Goal: Task Accomplishment & Management: Complete application form

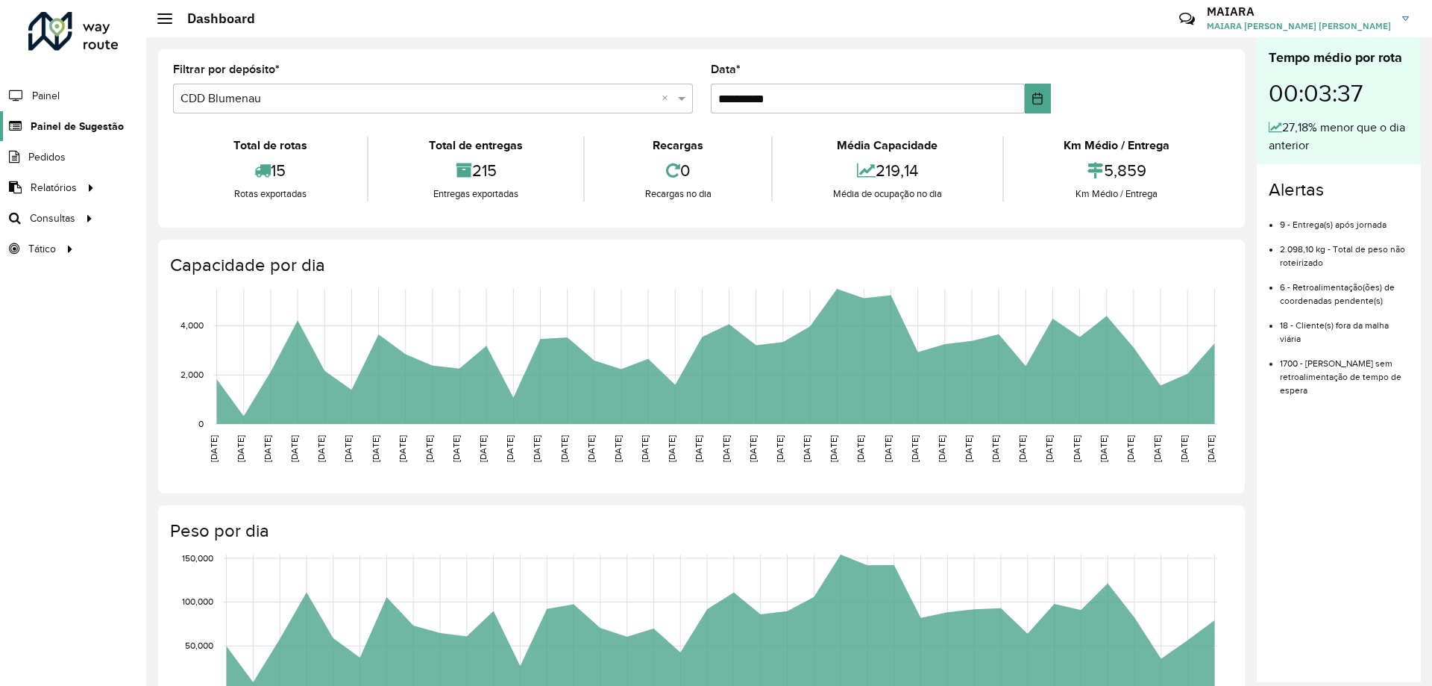
click at [81, 135] on link "Painel de Sugestão" at bounding box center [62, 126] width 124 height 30
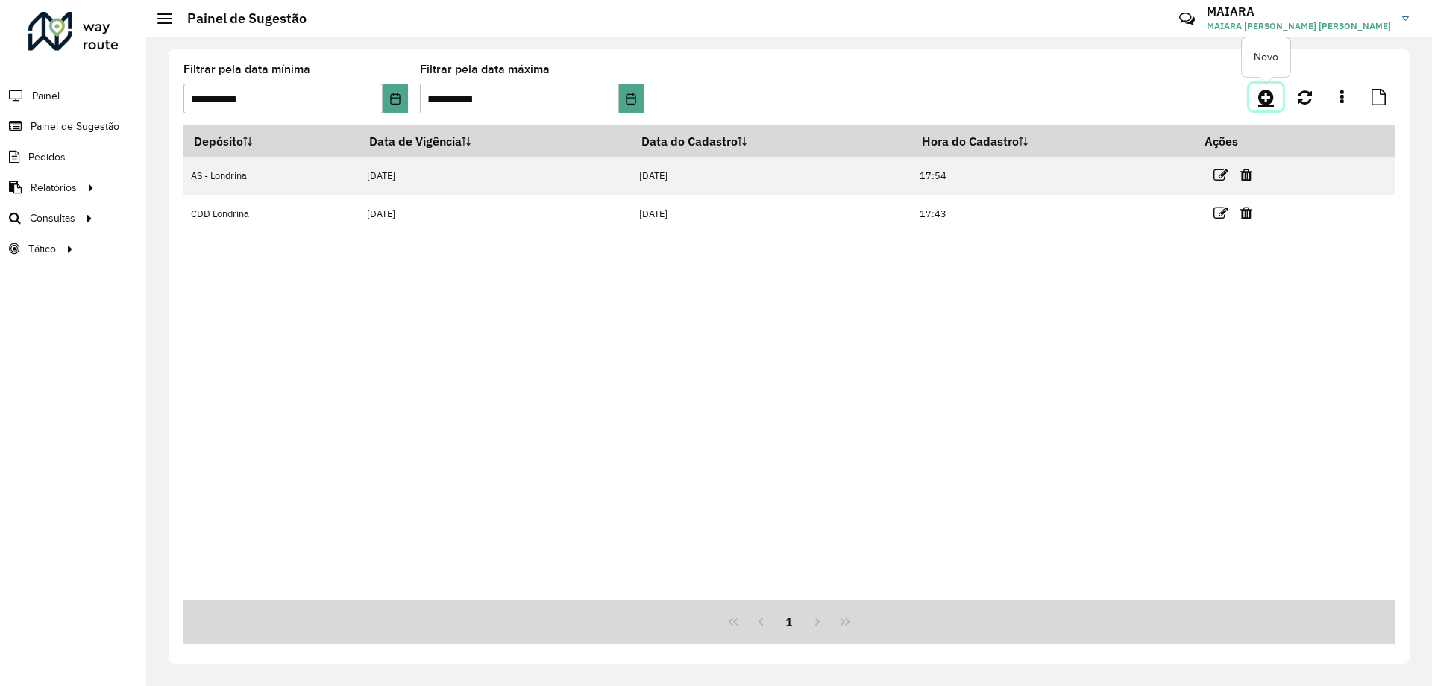
click at [1275, 92] on link at bounding box center [1267, 97] width 34 height 27
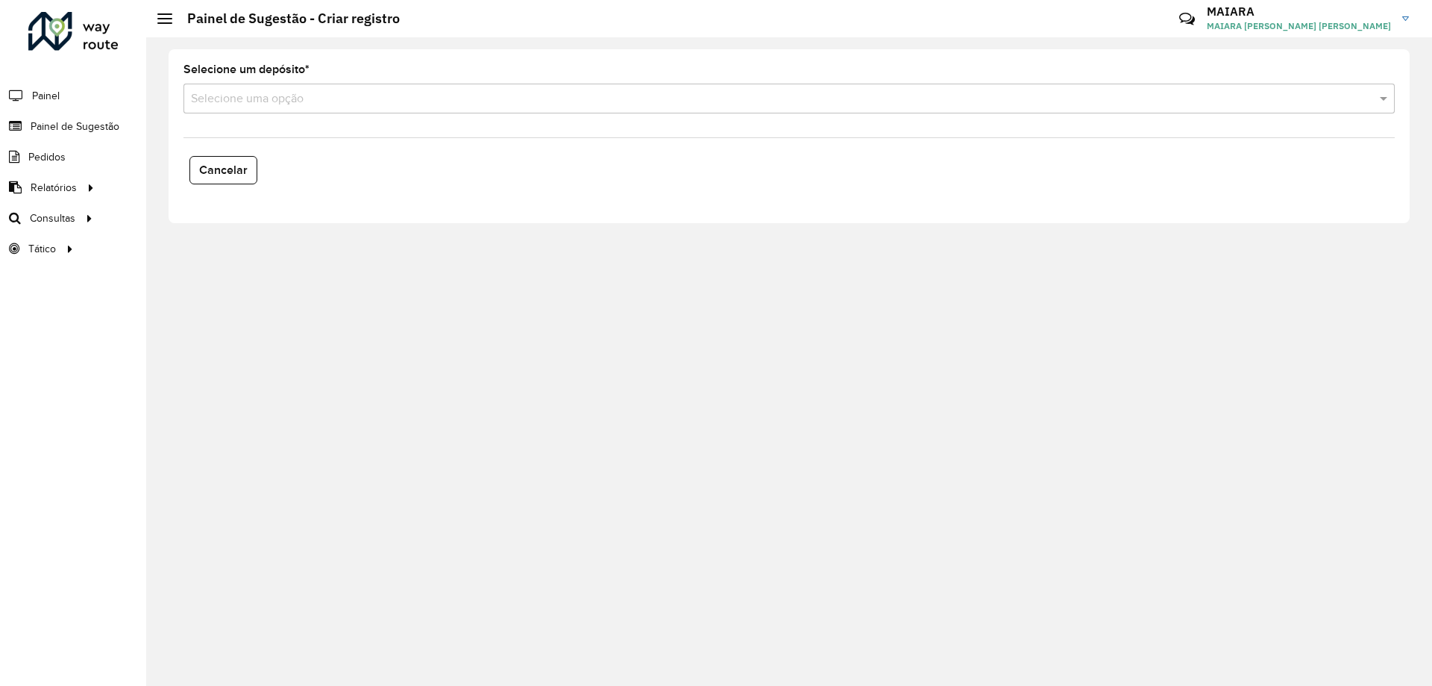
click at [240, 104] on input "text" at bounding box center [774, 99] width 1167 height 18
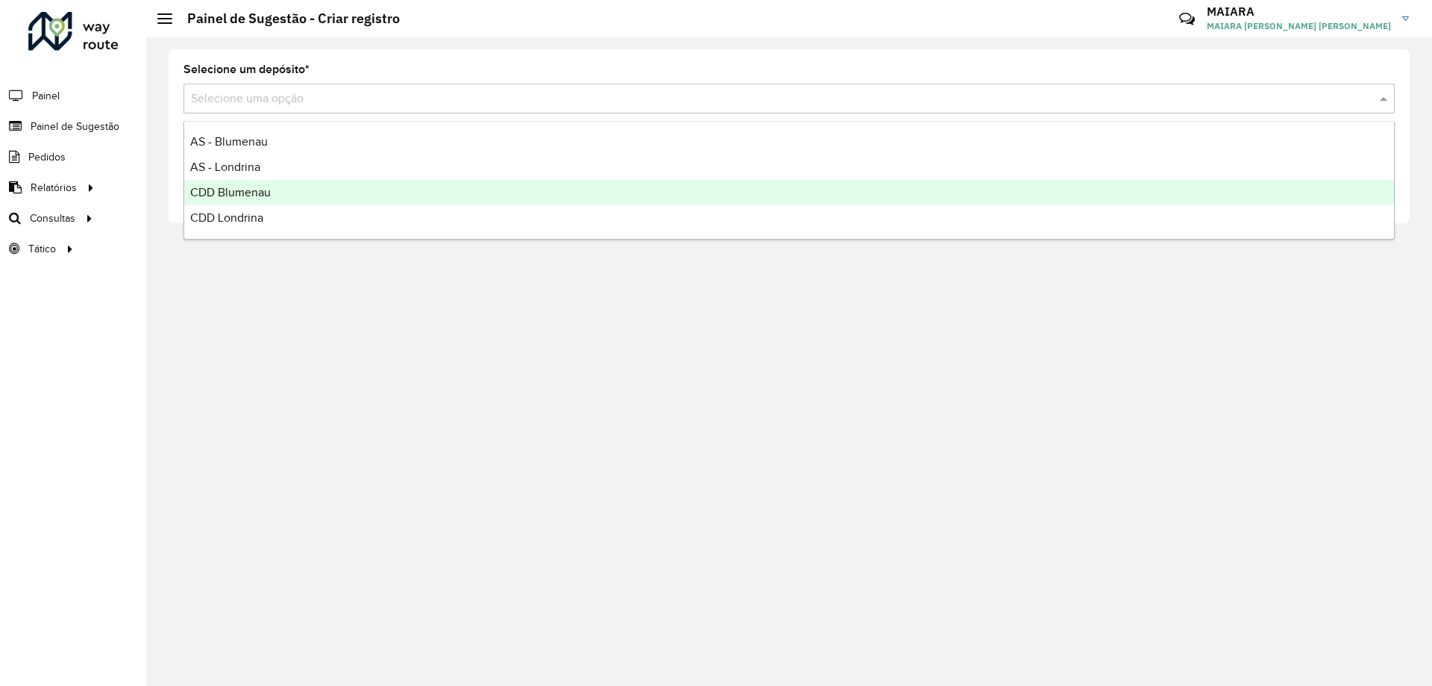
click at [255, 185] on div "CDD Blumenau" at bounding box center [789, 192] width 1210 height 25
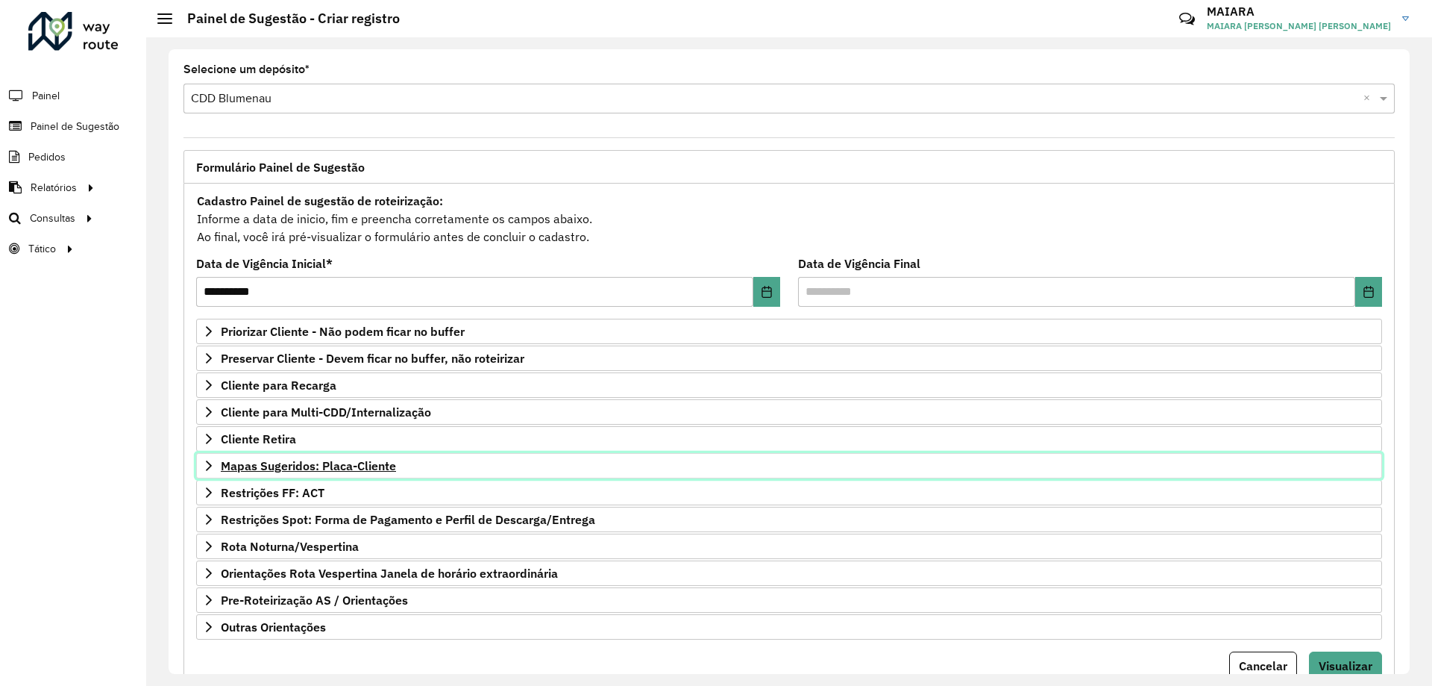
click at [365, 473] on link "Mapas Sugeridos: Placa-Cliente" at bounding box center [789, 465] width 1186 height 25
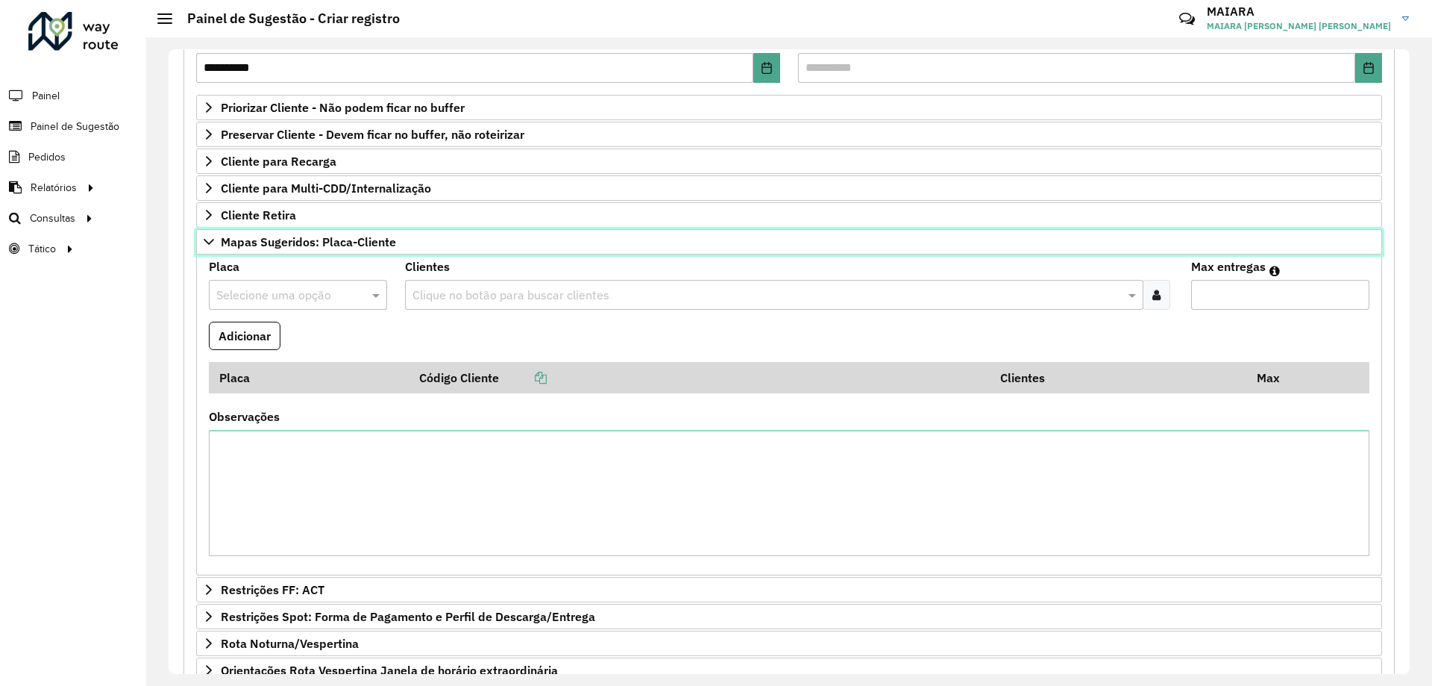
scroll to position [298, 0]
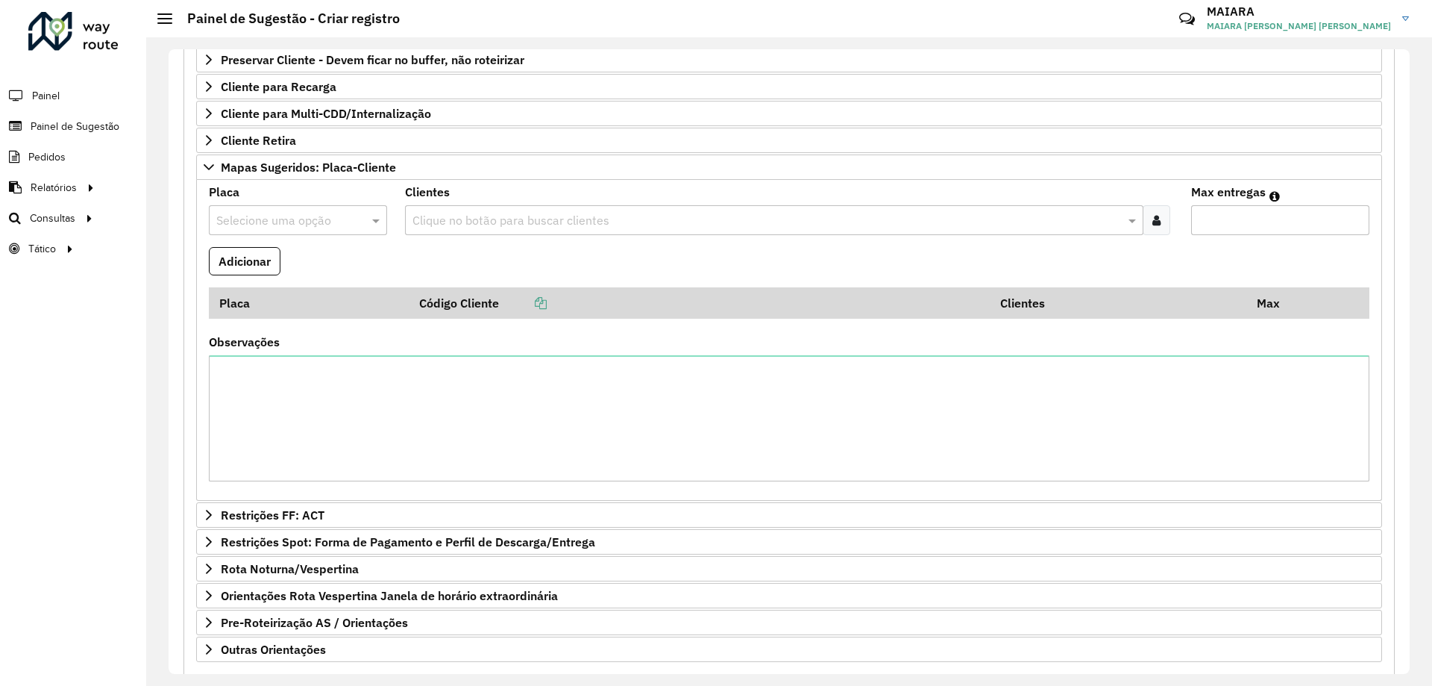
click at [245, 225] on input "text" at bounding box center [283, 221] width 134 height 18
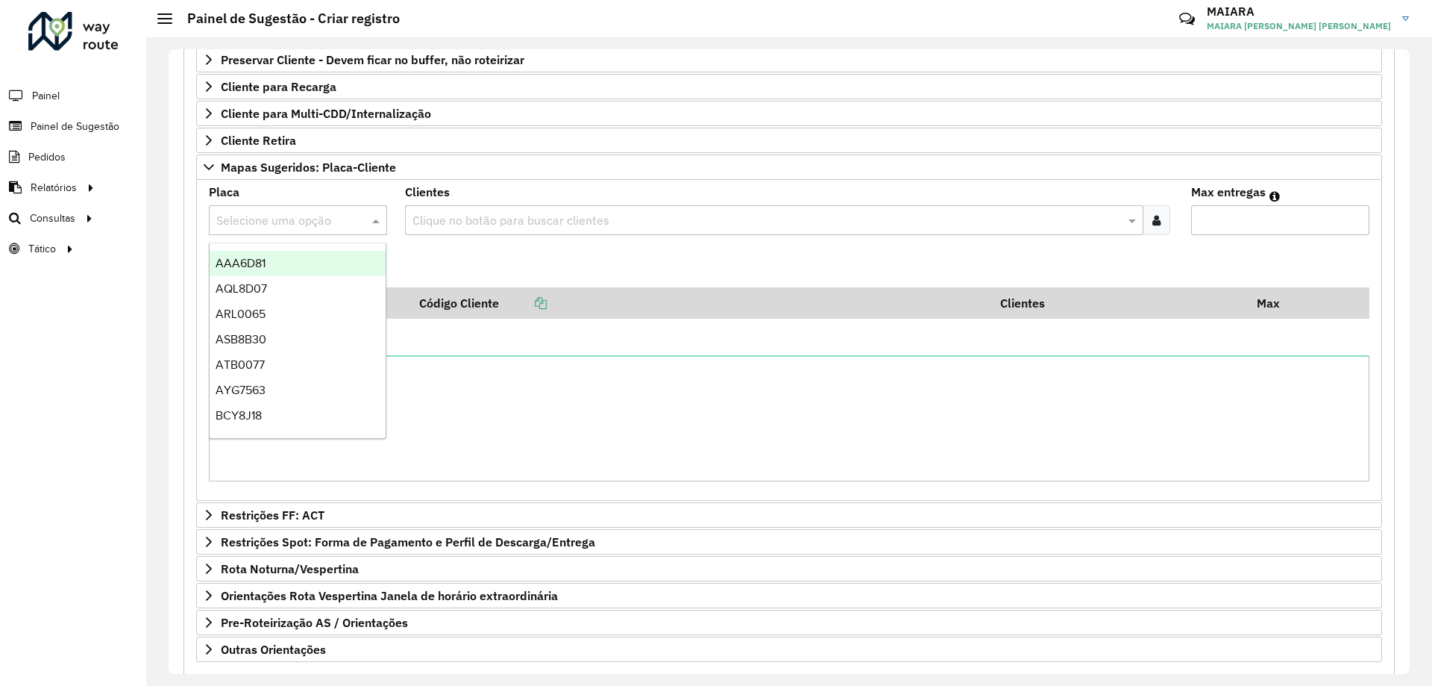
paste input "*******"
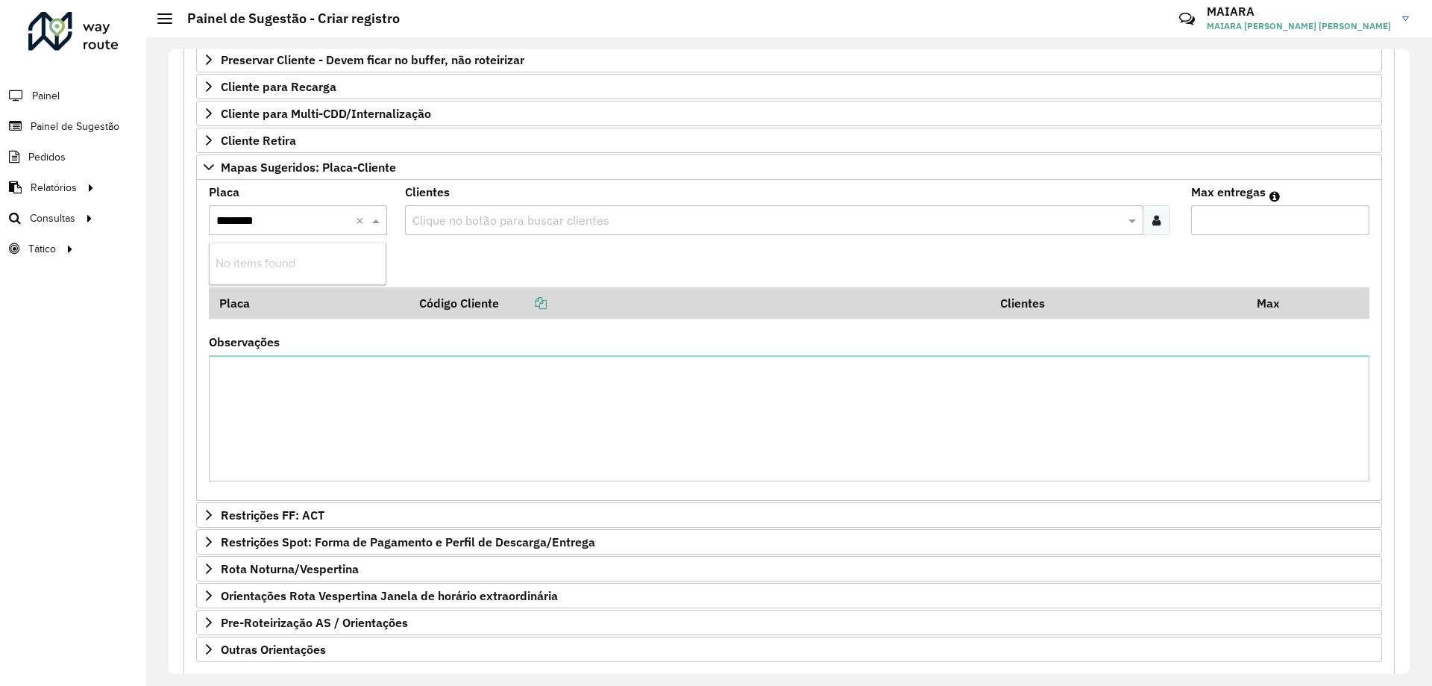
type input "*******"
click at [444, 236] on formly-field "Clientes Clique no botão para buscar clientes" at bounding box center [789, 217] width 786 height 60
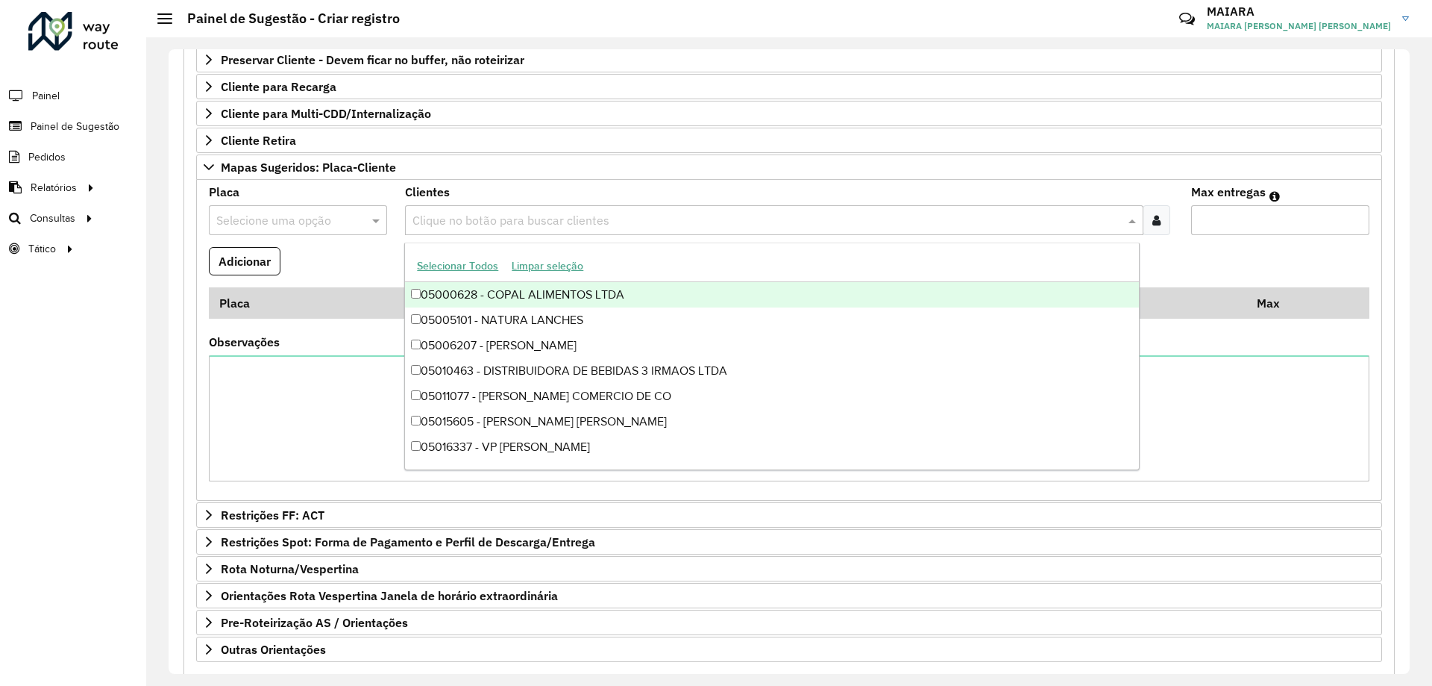
click at [448, 219] on input "text" at bounding box center [766, 221] width 715 height 18
click at [293, 205] on div "Selecione uma opção" at bounding box center [298, 220] width 178 height 30
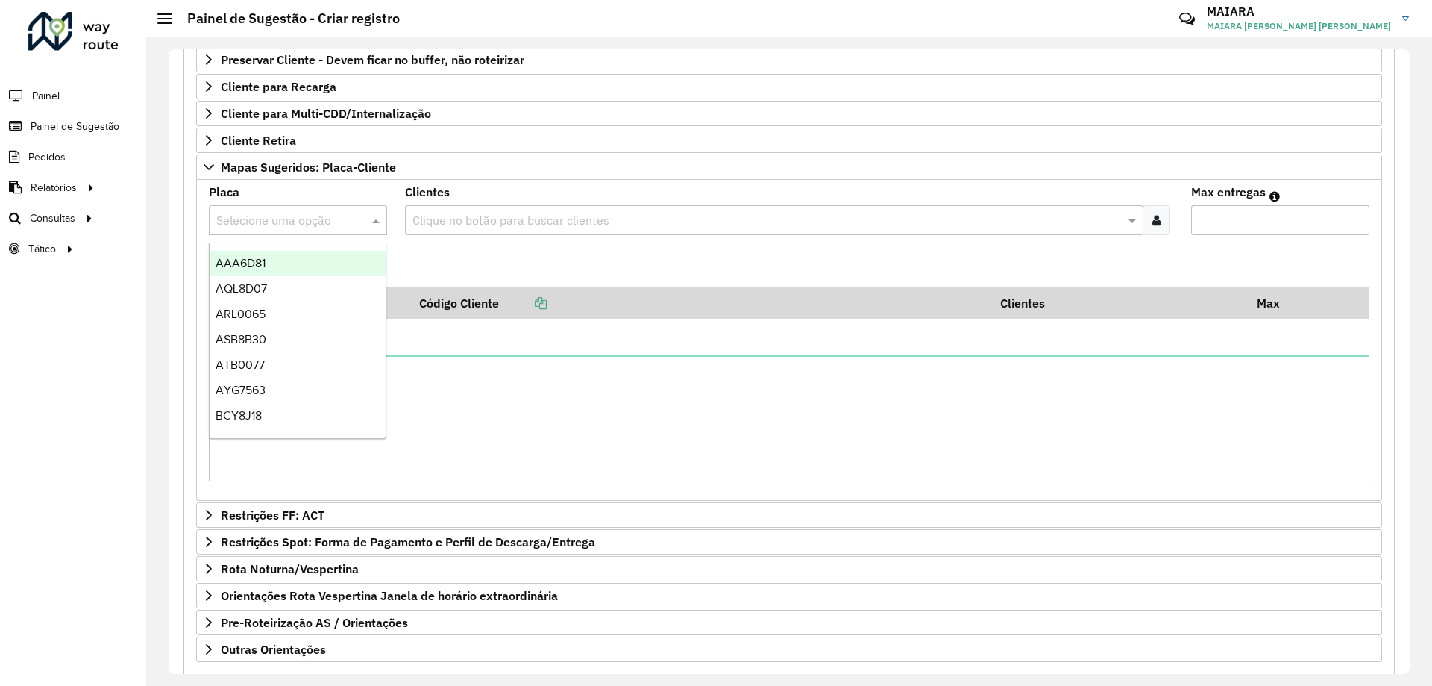
paste input "*******"
type input "*******"
click at [262, 248] on ng-dropdown-panel "MHL3269" at bounding box center [298, 263] width 178 height 43
click at [270, 264] on div "MHL3269" at bounding box center [298, 263] width 176 height 25
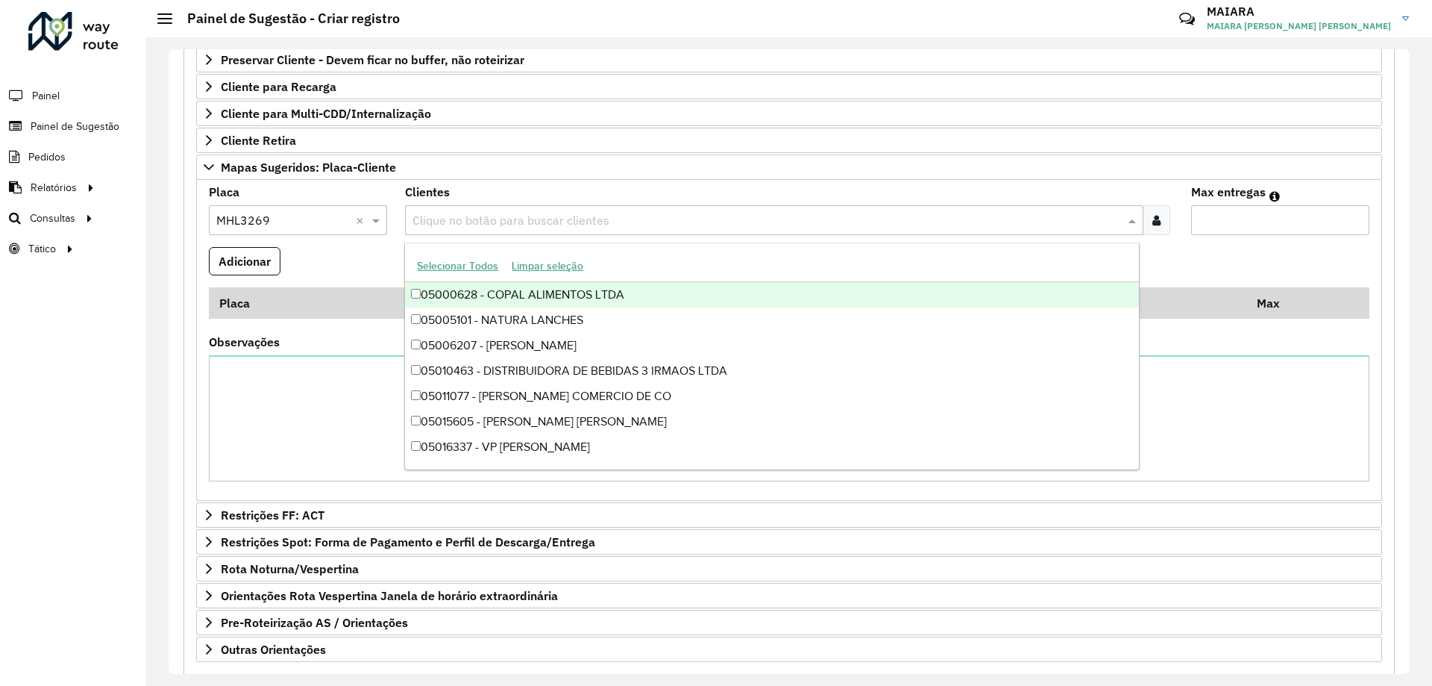
click at [454, 218] on input "text" at bounding box center [766, 221] width 715 height 18
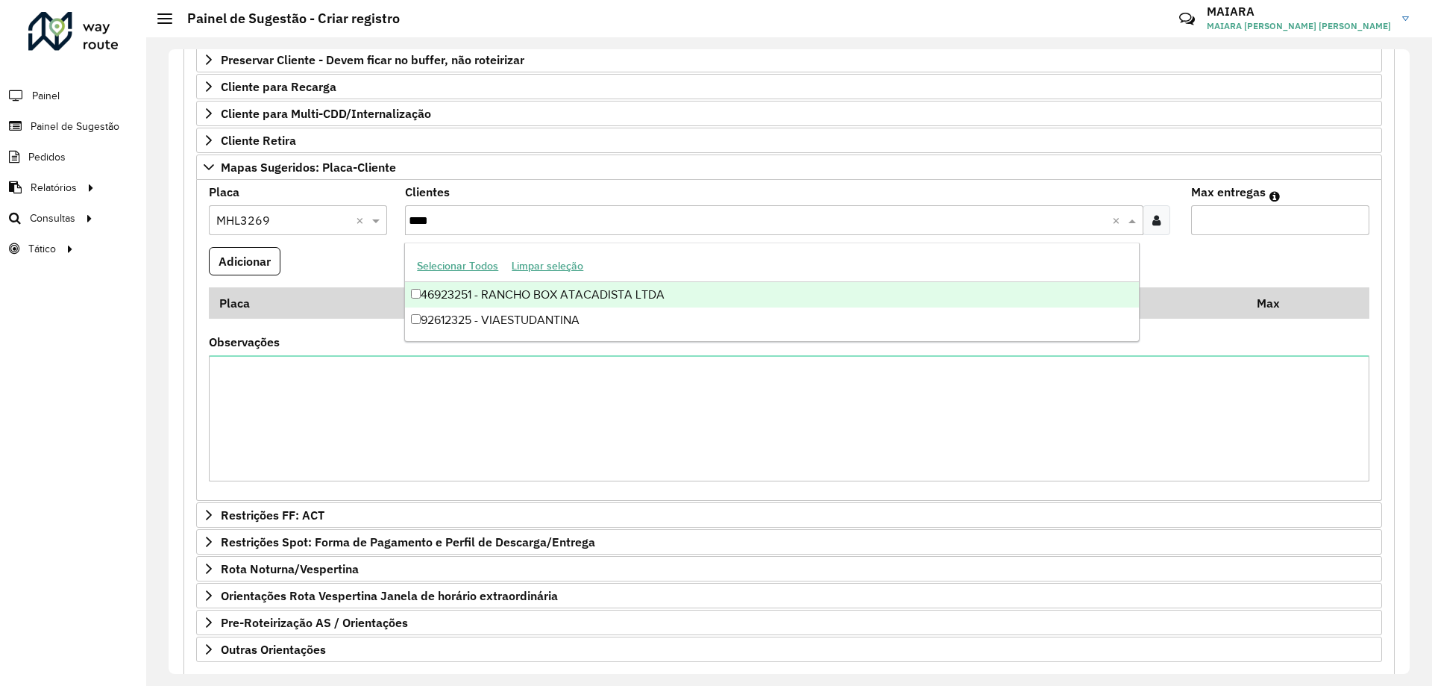
type input "*****"
click at [425, 286] on div "46923251 - RANCHO BOX ATACADISTA LTDA" at bounding box center [771, 294] width 733 height 25
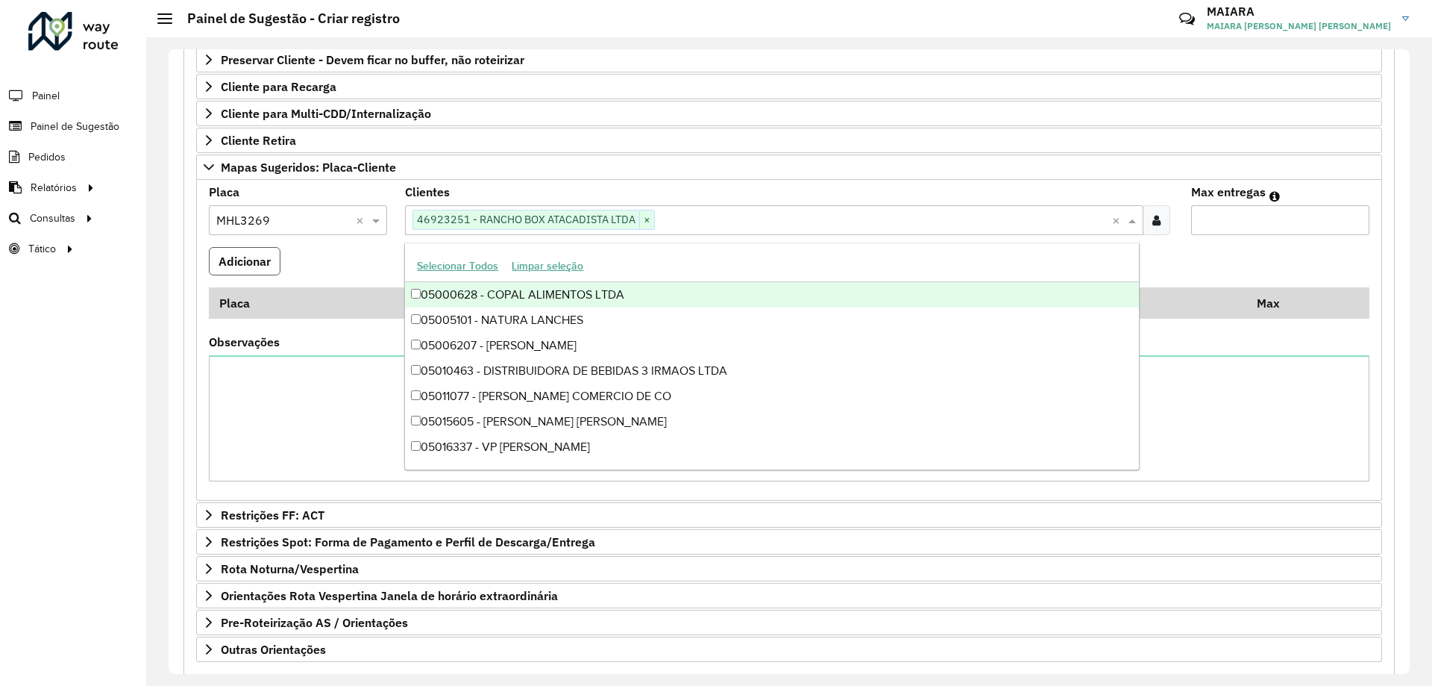
click at [271, 254] on button "Adicionar" at bounding box center [245, 261] width 72 height 28
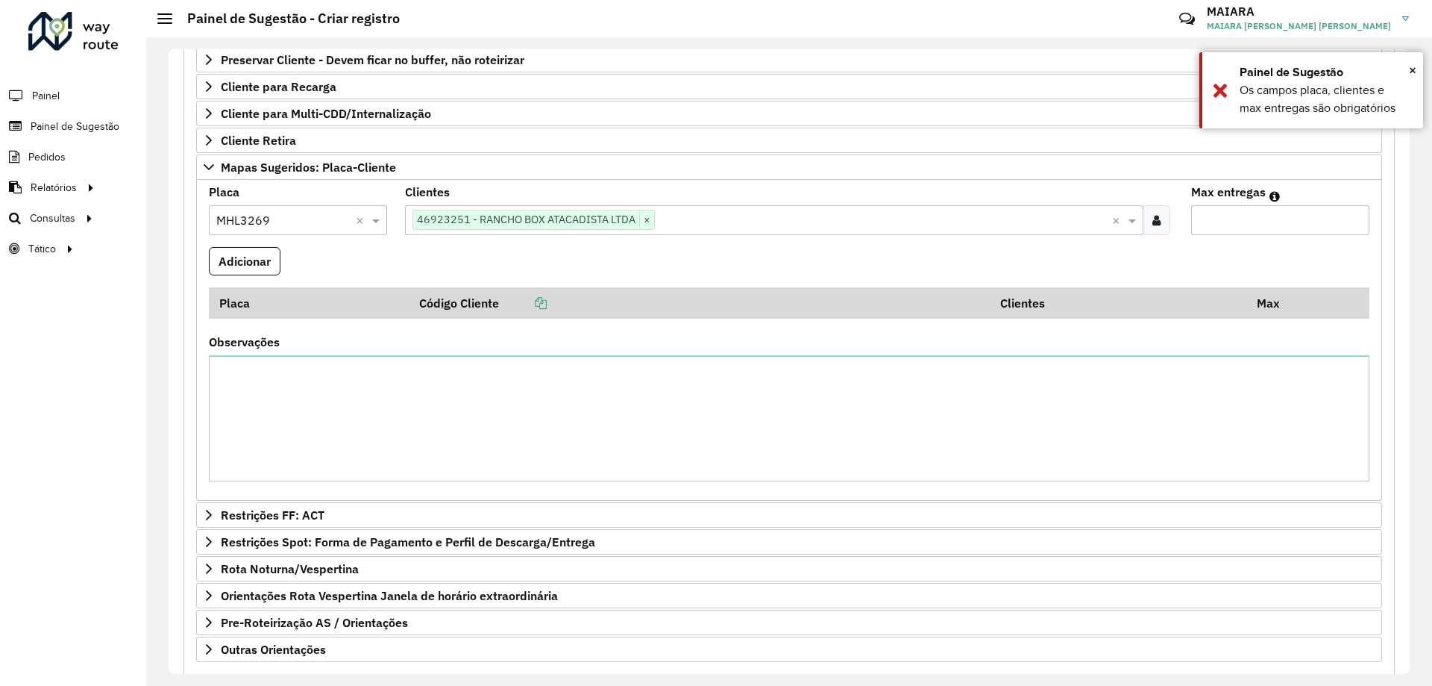
click at [1203, 231] on input "Max entregas" at bounding box center [1280, 220] width 178 height 30
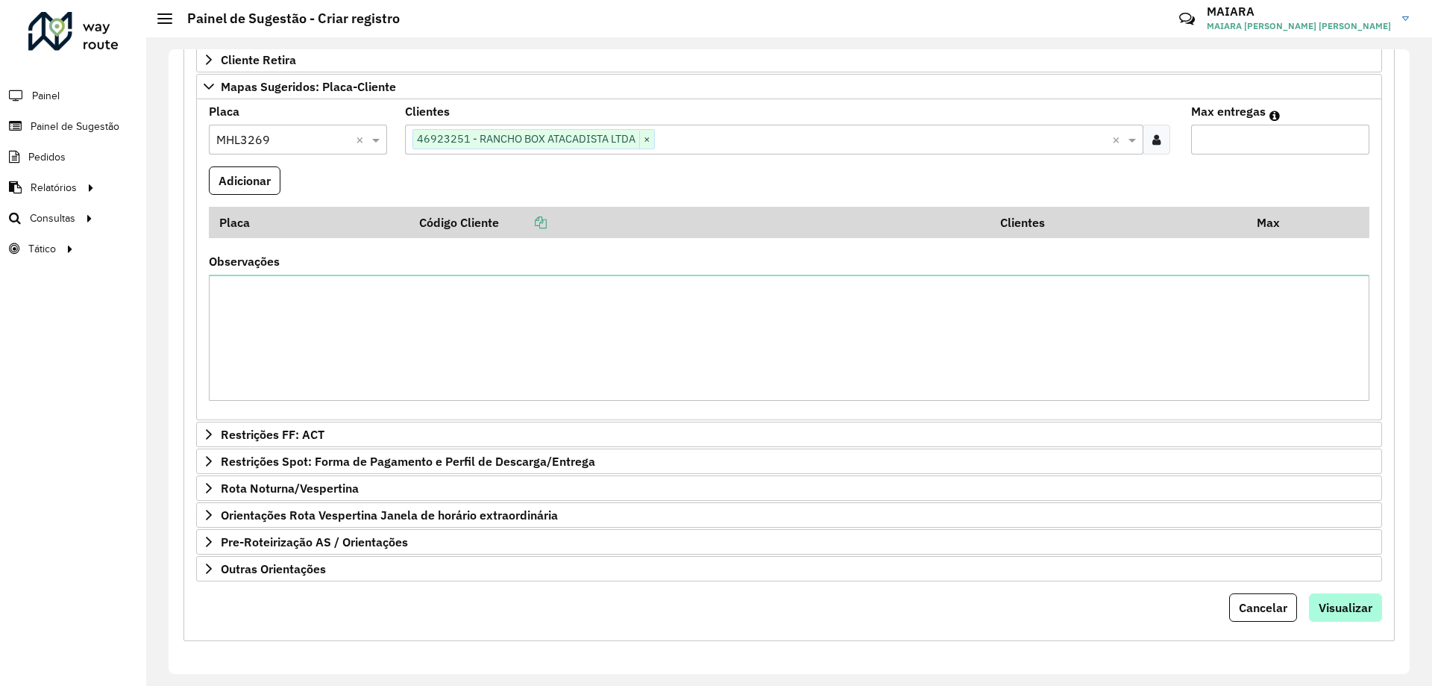
type input "*"
click at [1359, 605] on span "Visualizar" at bounding box center [1346, 607] width 54 height 15
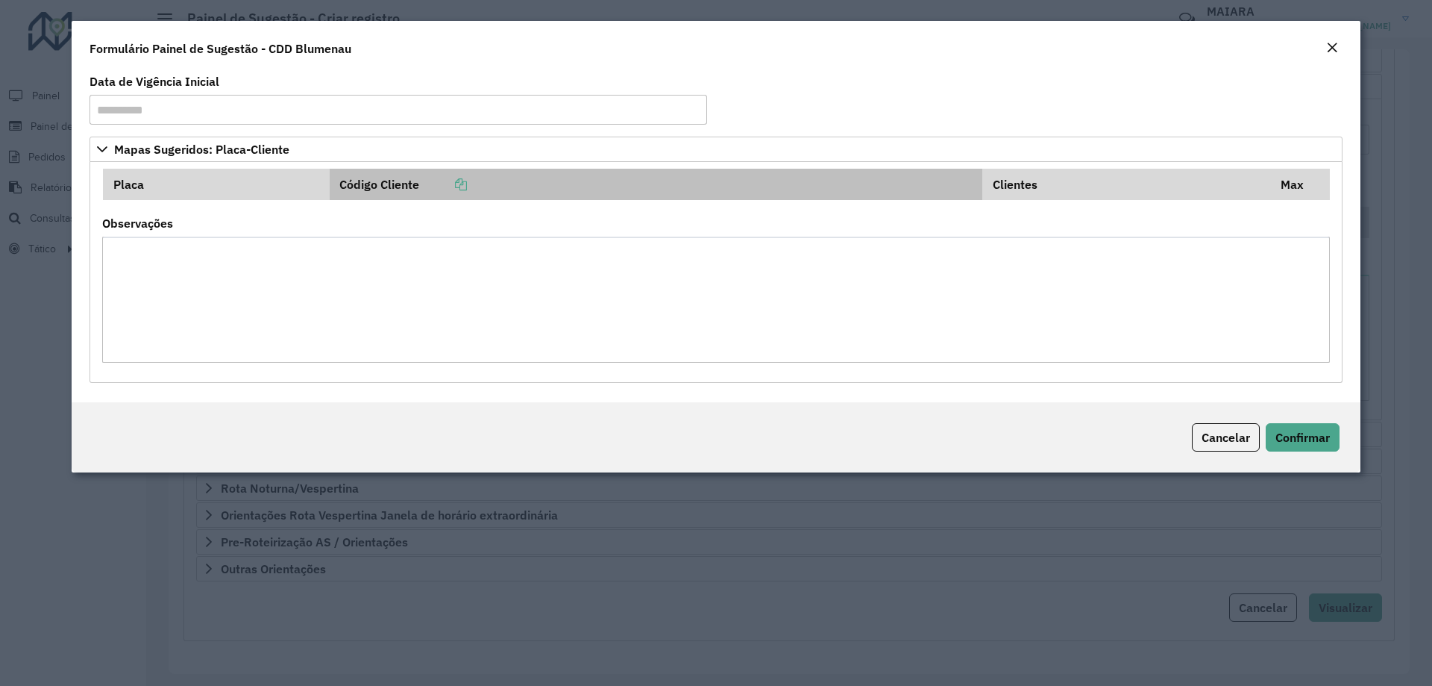
click at [466, 181] on icon at bounding box center [461, 184] width 12 height 12
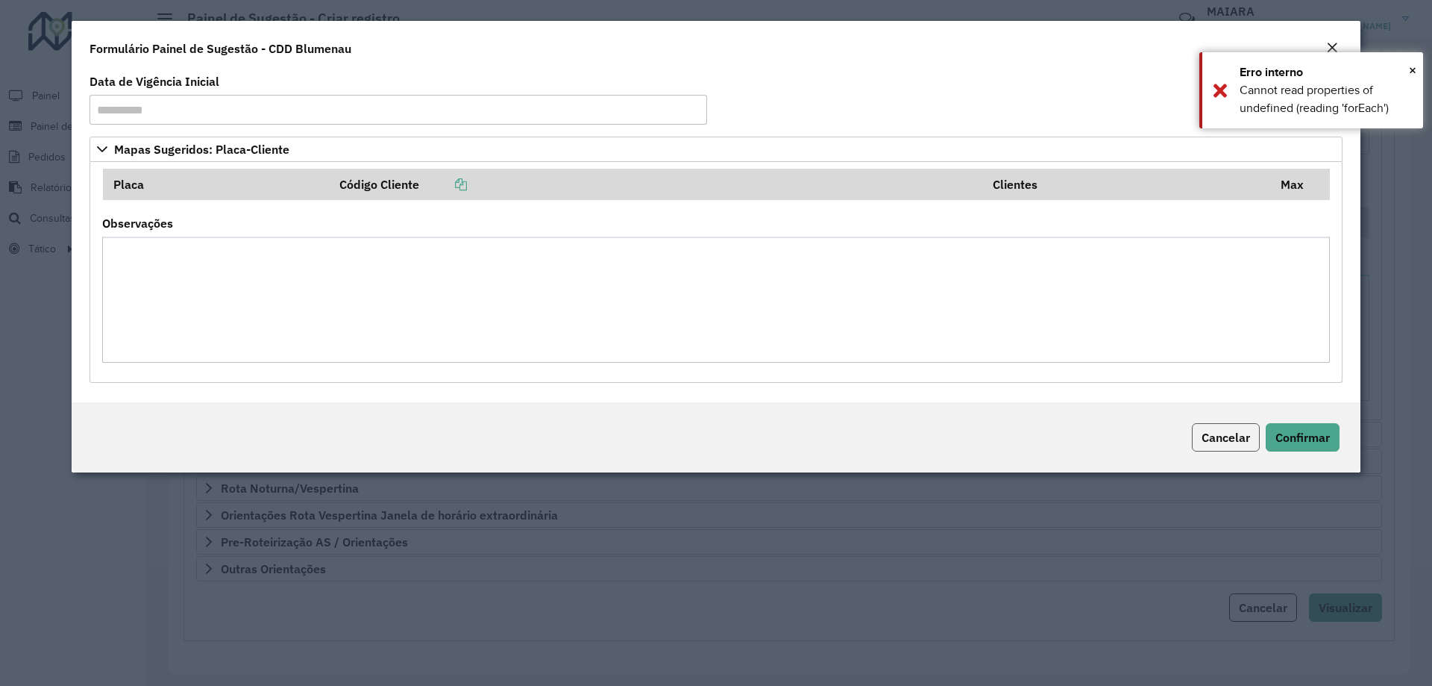
click at [1236, 428] on button "Cancelar" at bounding box center [1226, 437] width 68 height 28
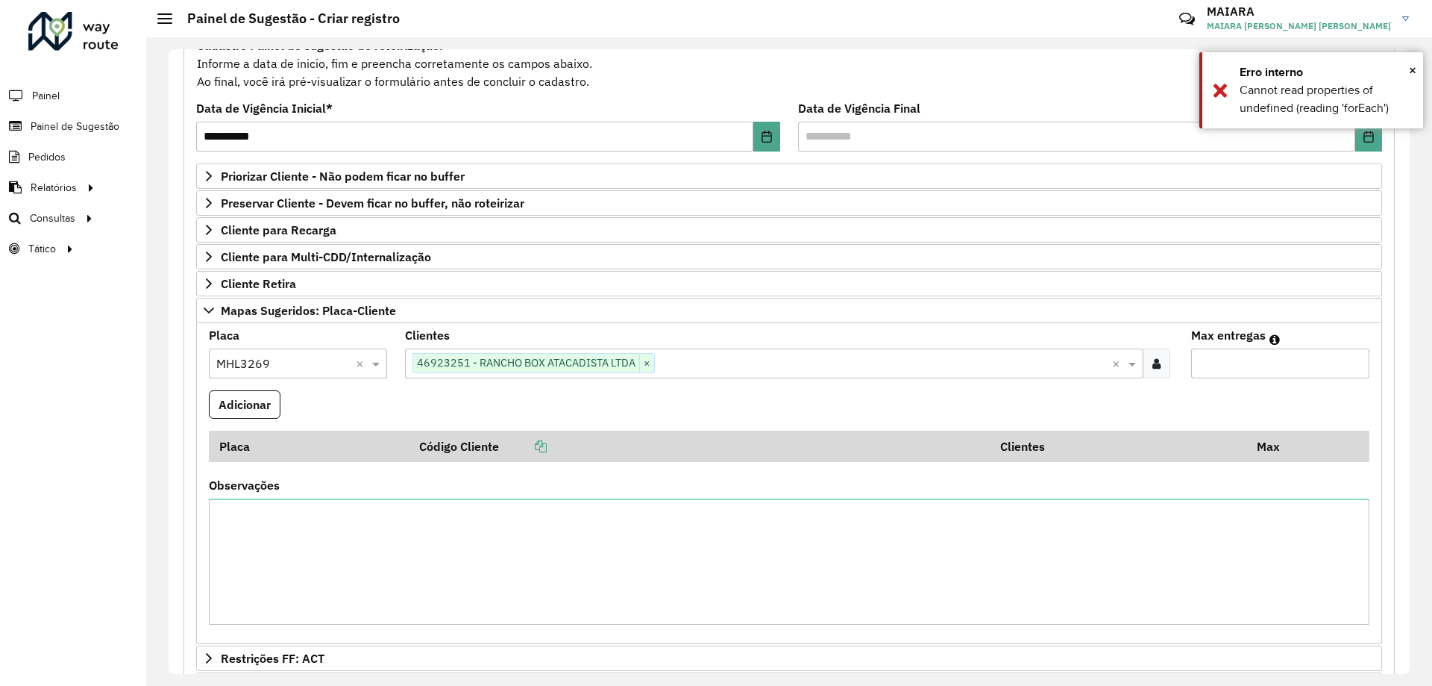
scroll to position [304, 0]
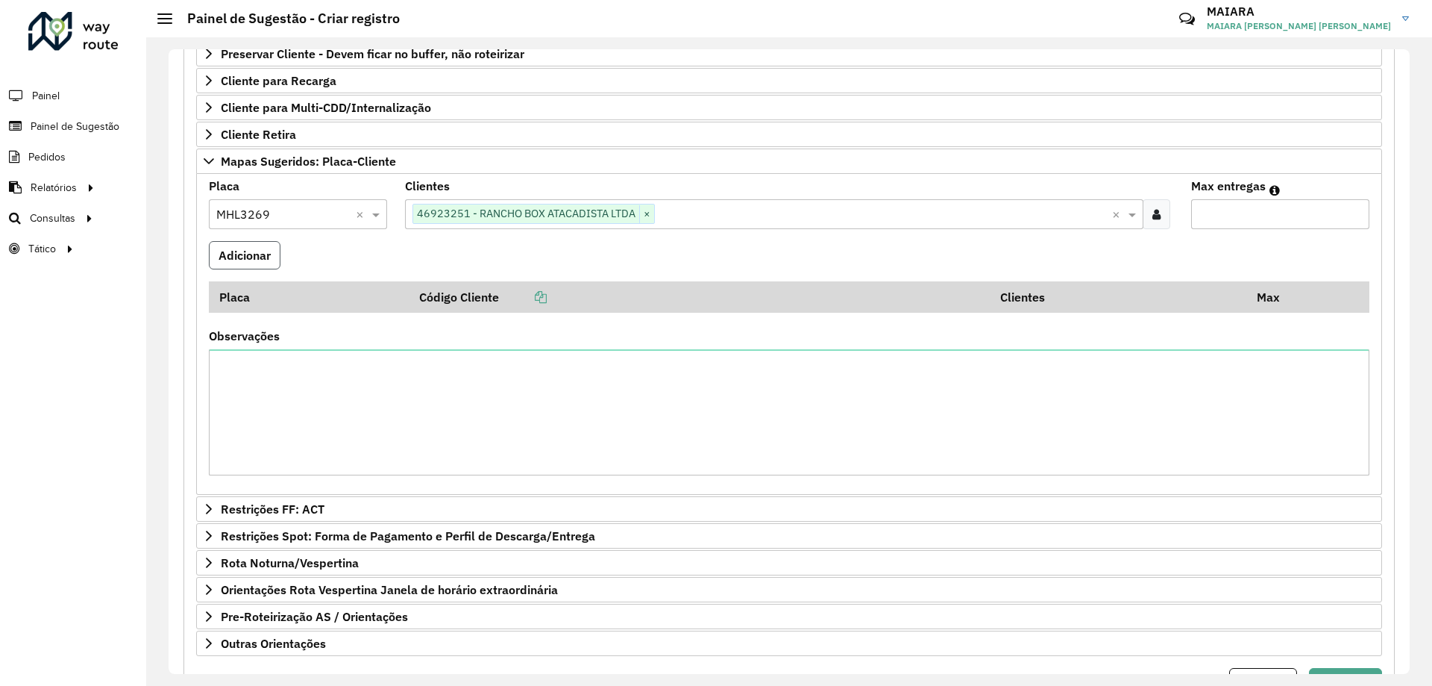
click at [233, 262] on button "Adicionar" at bounding box center [245, 255] width 72 height 28
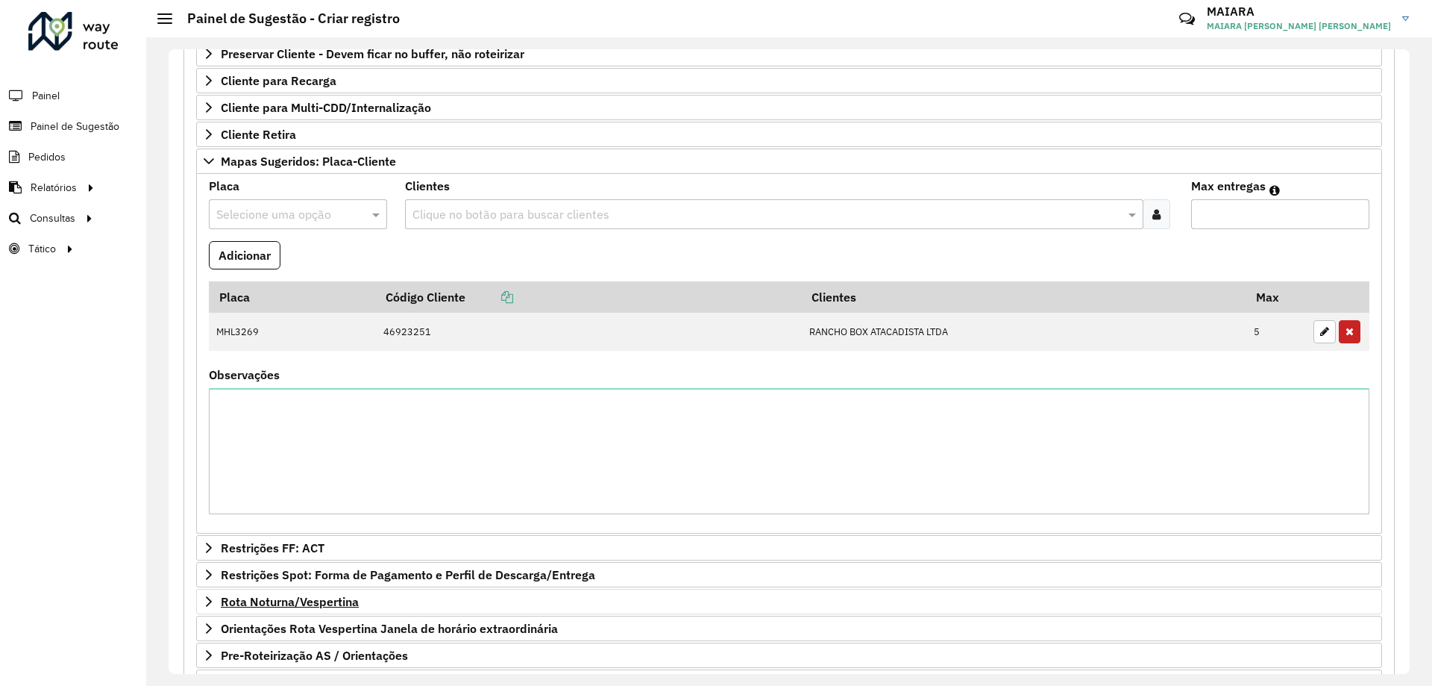
scroll to position [418, 0]
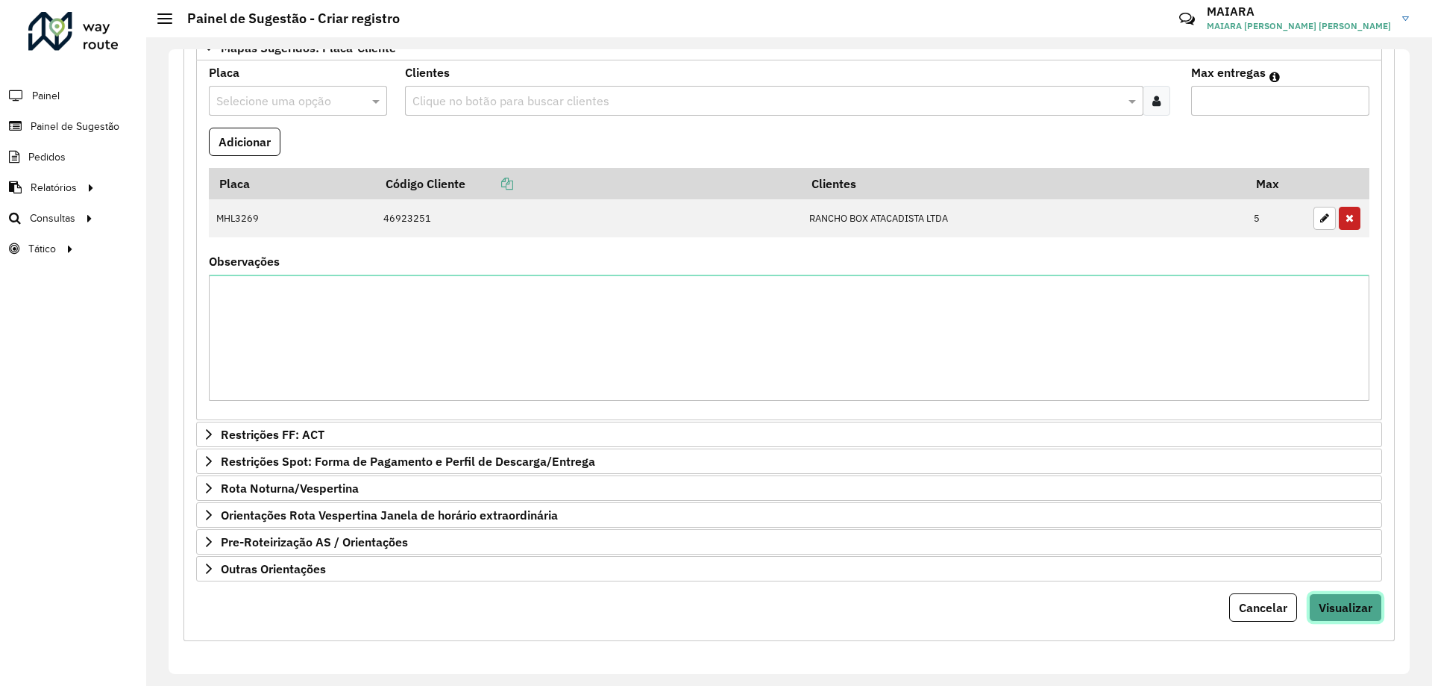
click at [1326, 609] on span "Visualizar" at bounding box center [1346, 607] width 54 height 15
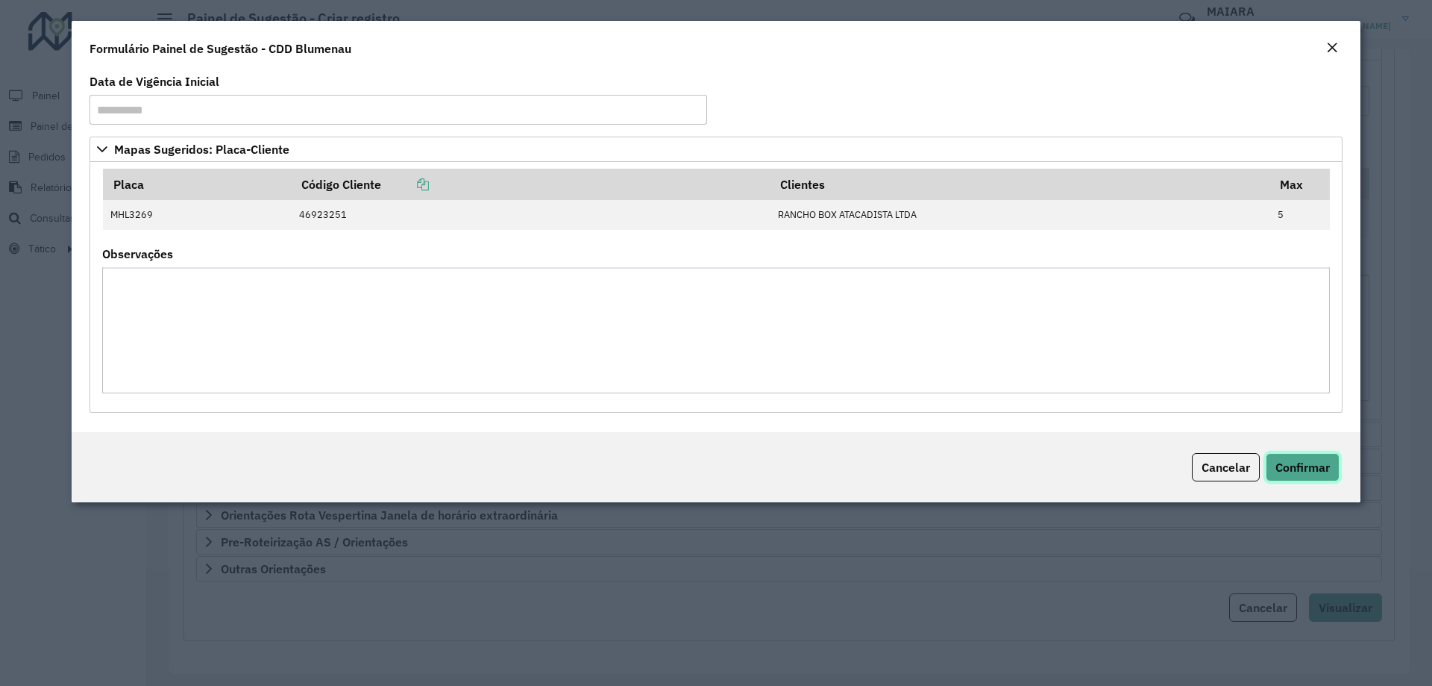
click at [1322, 479] on button "Confirmar" at bounding box center [1303, 467] width 74 height 28
